Goal: Information Seeking & Learning: Learn about a topic

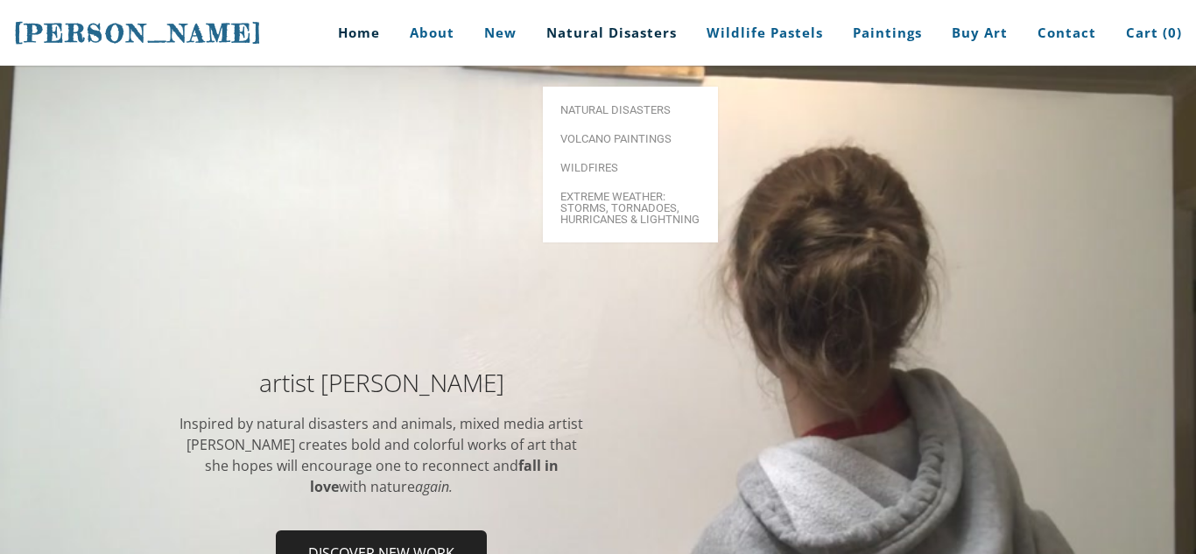
click at [652, 32] on link "Natural Disasters" at bounding box center [611, 33] width 157 height 66
click at [617, 133] on span "Volcano paintings" at bounding box center [630, 138] width 140 height 11
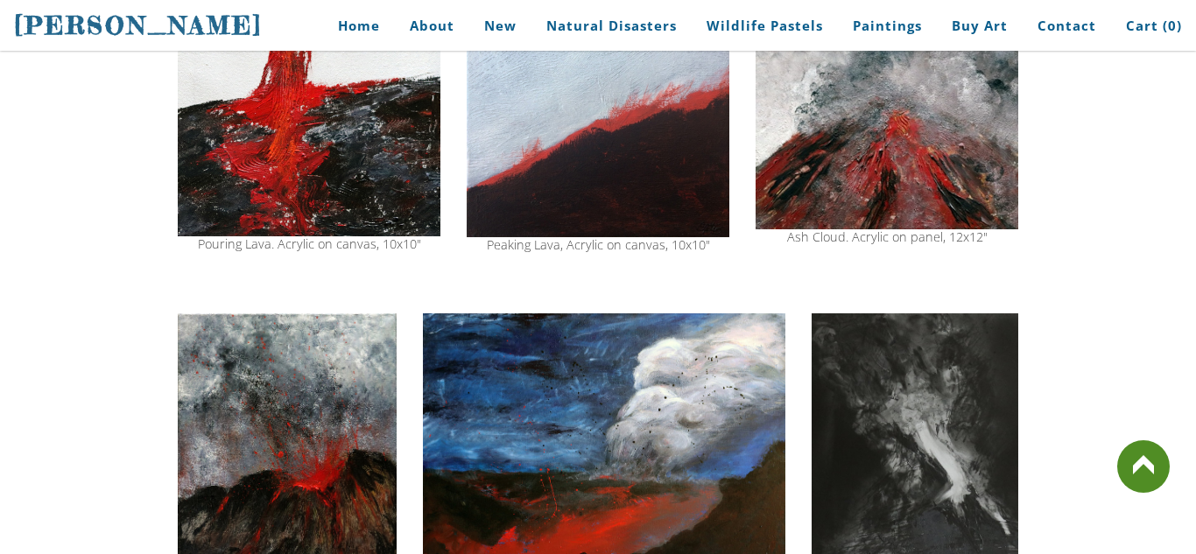
scroll to position [1421, 0]
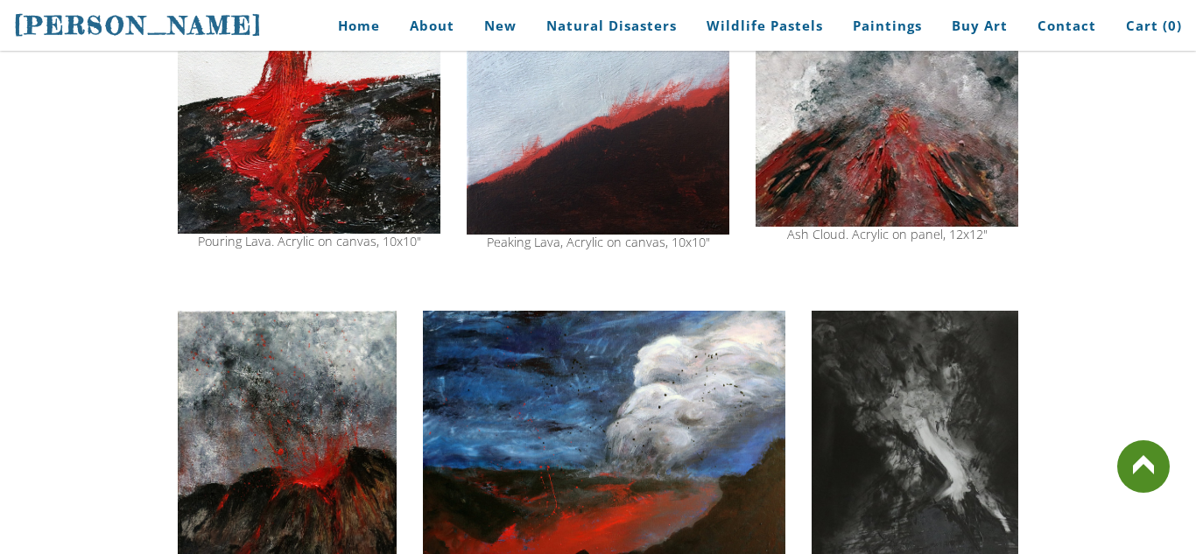
click at [588, 156] on img at bounding box center [598, 103] width 263 height 264
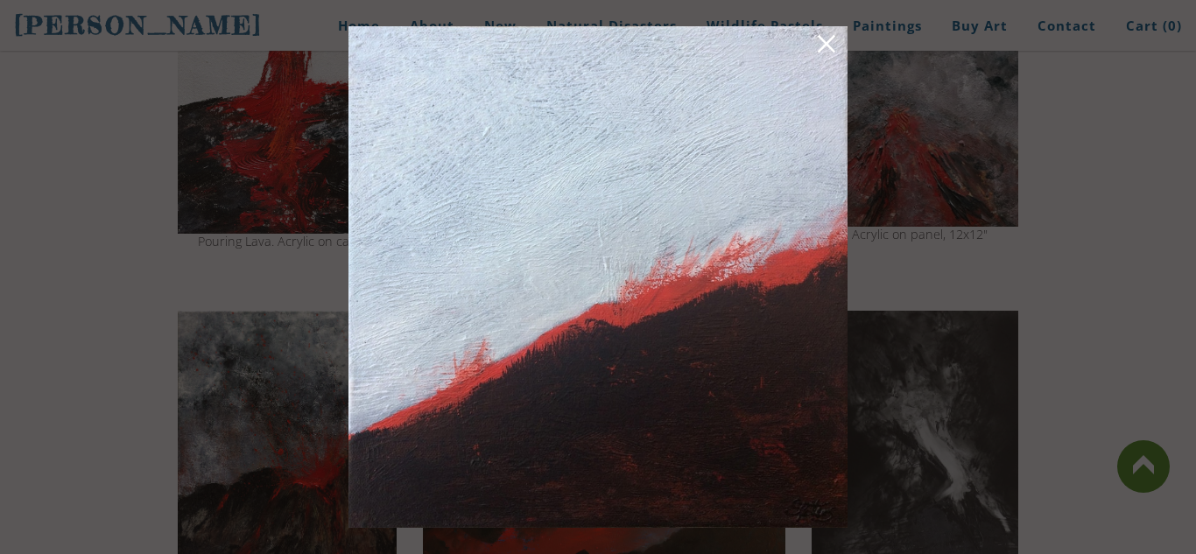
click at [817, 37] on link at bounding box center [826, 46] width 25 height 27
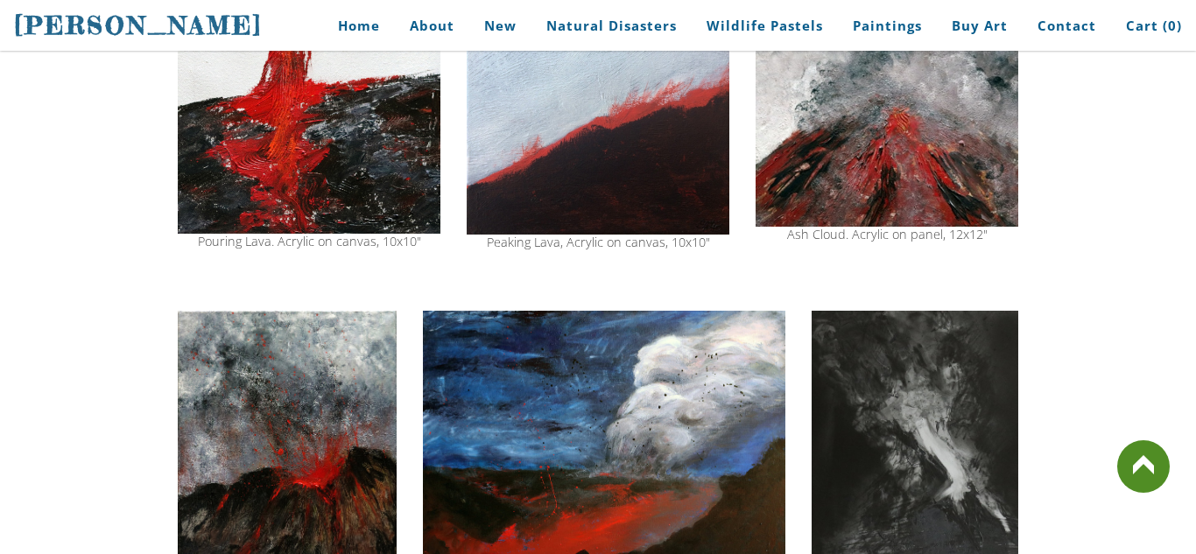
click at [911, 113] on img at bounding box center [886, 99] width 263 height 256
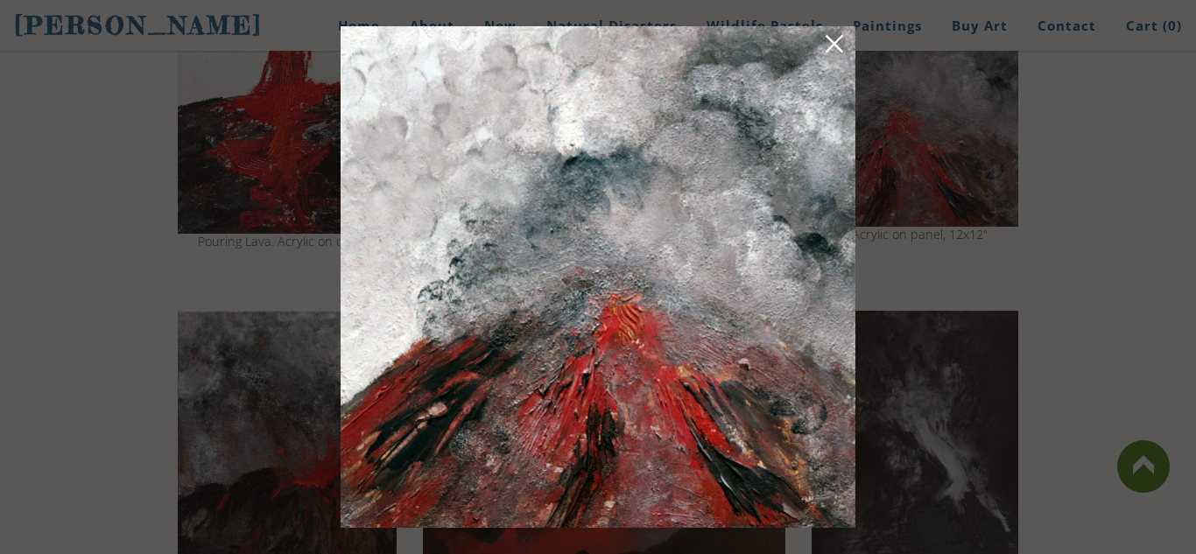
click at [832, 33] on link at bounding box center [834, 46] width 25 height 27
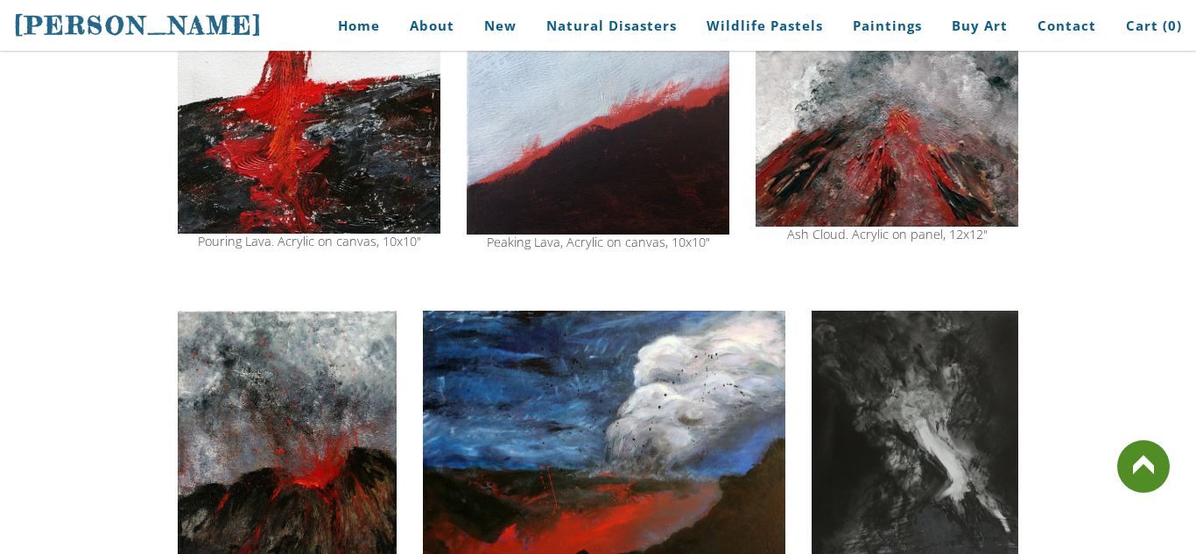
drag, startPoint x: 107, startPoint y: 195, endPoint x: 197, endPoint y: 179, distance: 91.5
click at [203, 179] on img at bounding box center [309, 102] width 263 height 262
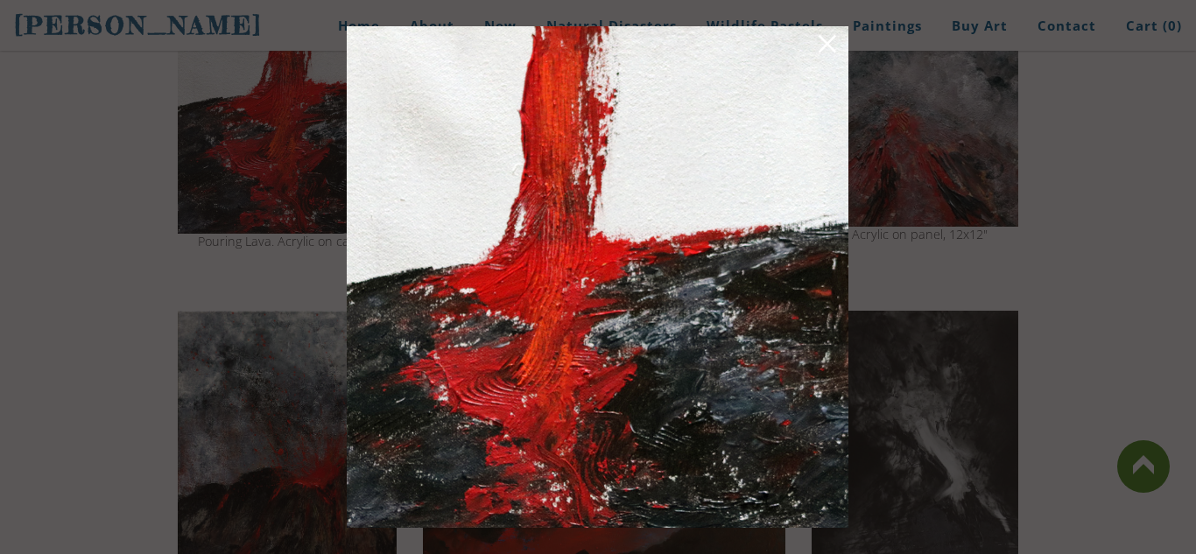
click at [1050, 161] on div at bounding box center [598, 277] width 1196 height 554
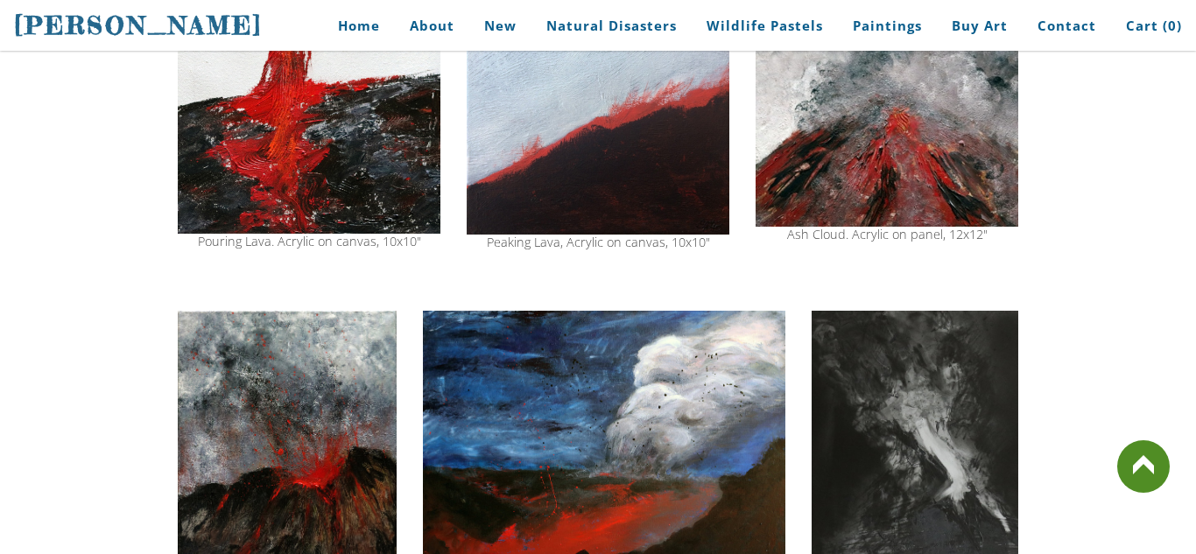
click at [951, 151] on img at bounding box center [886, 99] width 263 height 256
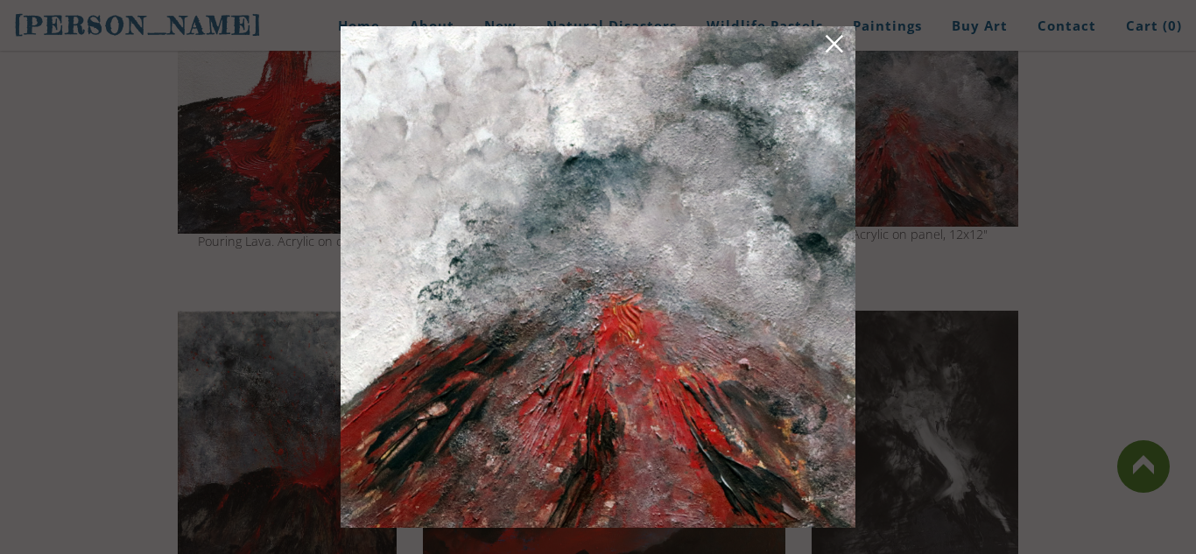
click at [832, 46] on link at bounding box center [834, 46] width 25 height 27
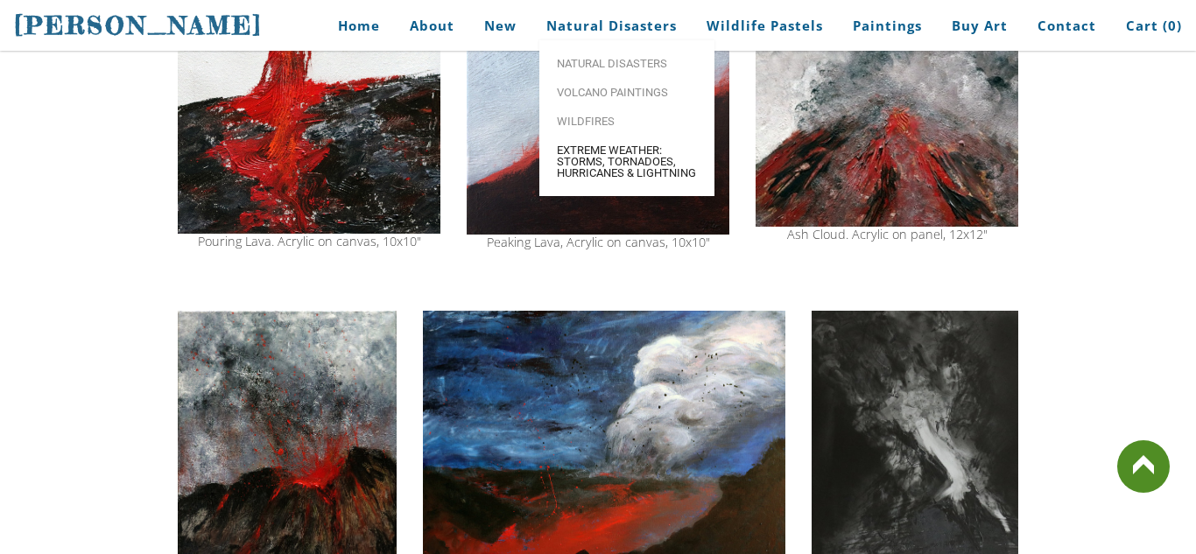
click at [593, 179] on span "Extreme Weather: Storms, Tornadoes, Hurricanes & Lightning" at bounding box center [627, 161] width 140 height 34
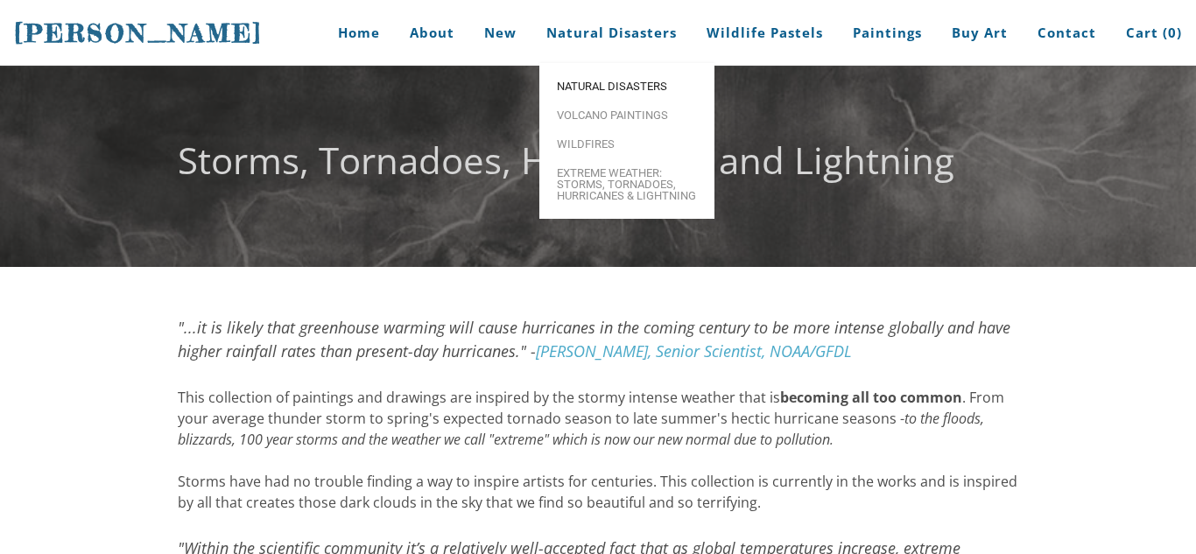
click at [589, 89] on span "Natural Disasters" at bounding box center [627, 86] width 140 height 11
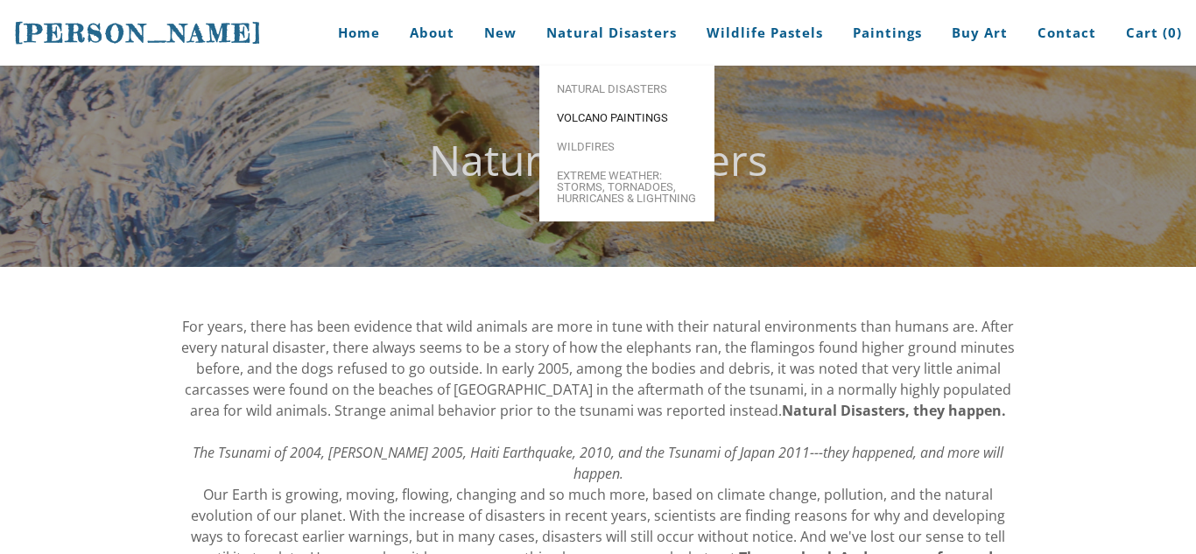
click at [613, 116] on span "Volcano paintings" at bounding box center [627, 117] width 140 height 11
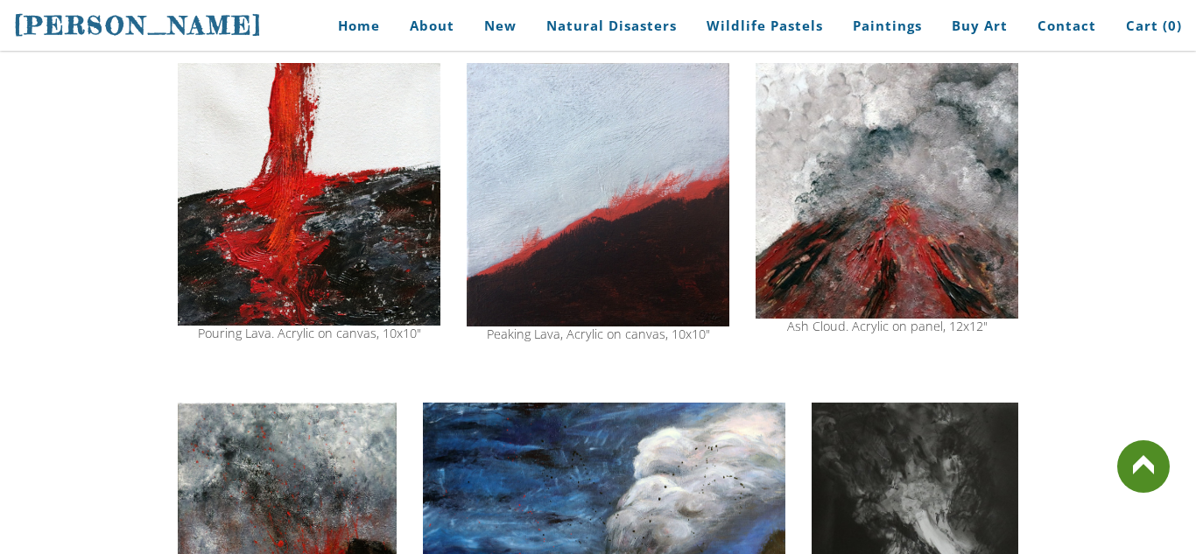
scroll to position [1331, 0]
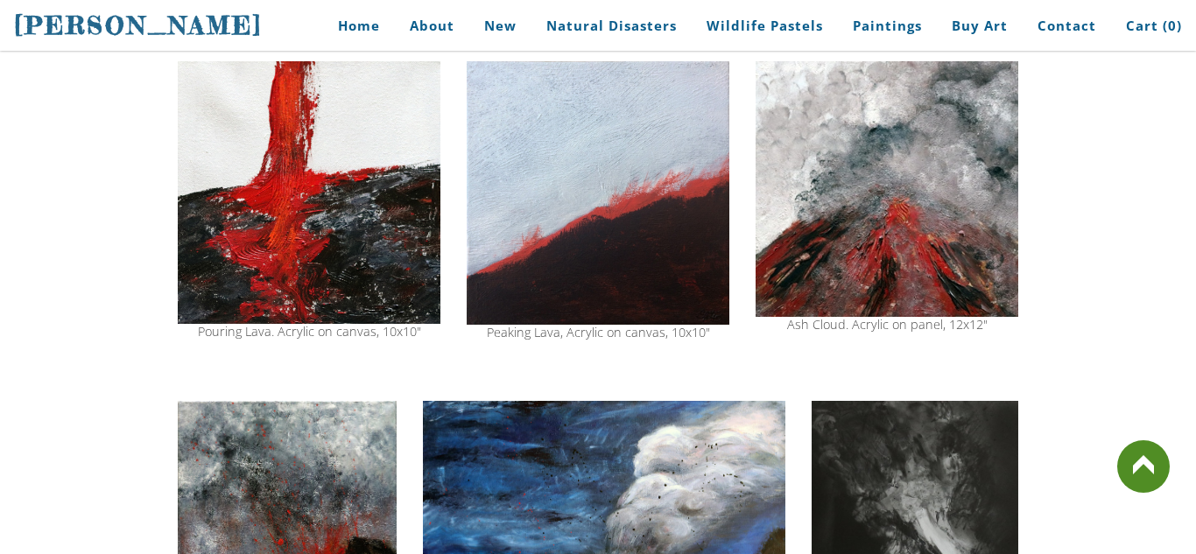
click at [812, 257] on img at bounding box center [886, 189] width 263 height 256
